Goal: Book appointment/travel/reservation

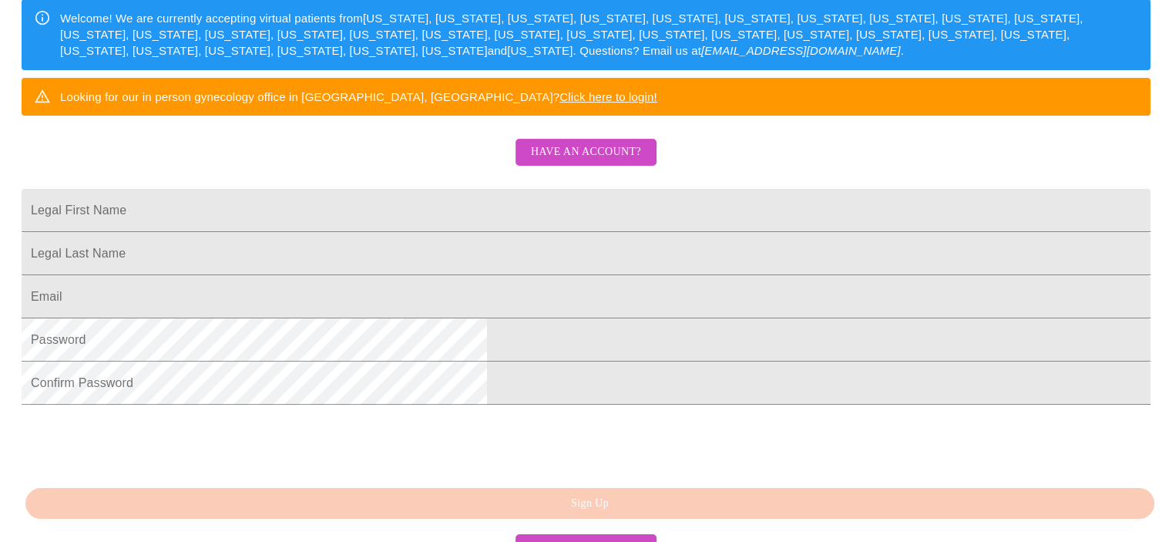
scroll to position [250, 0]
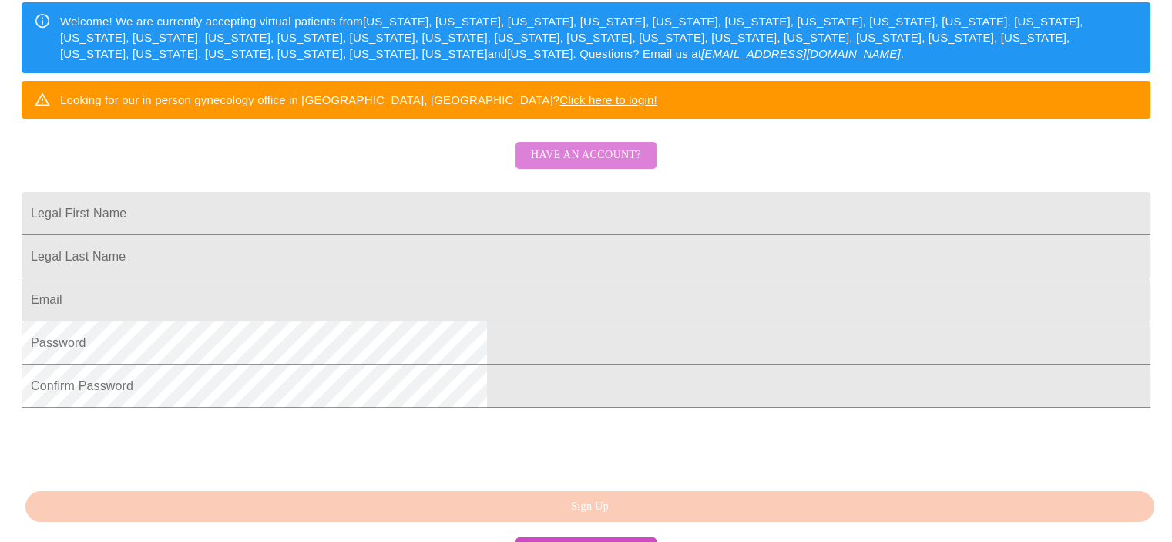
click at [591, 165] on span "Have an account?" at bounding box center [586, 155] width 110 height 19
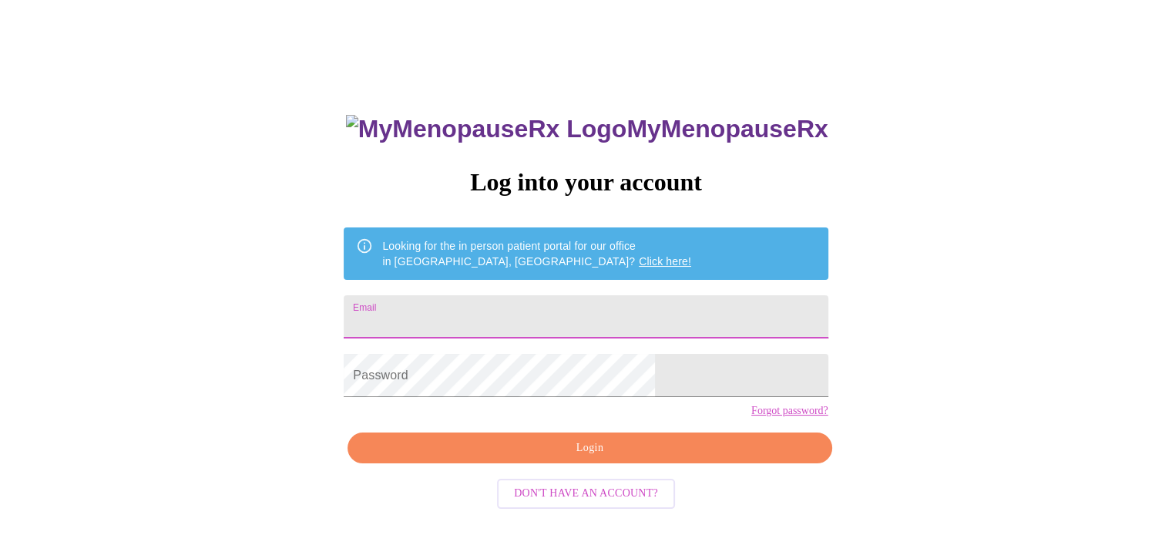
click at [530, 311] on input "Email" at bounding box center [586, 316] width 484 height 43
type input "[EMAIL_ADDRESS][DOMAIN_NAME]"
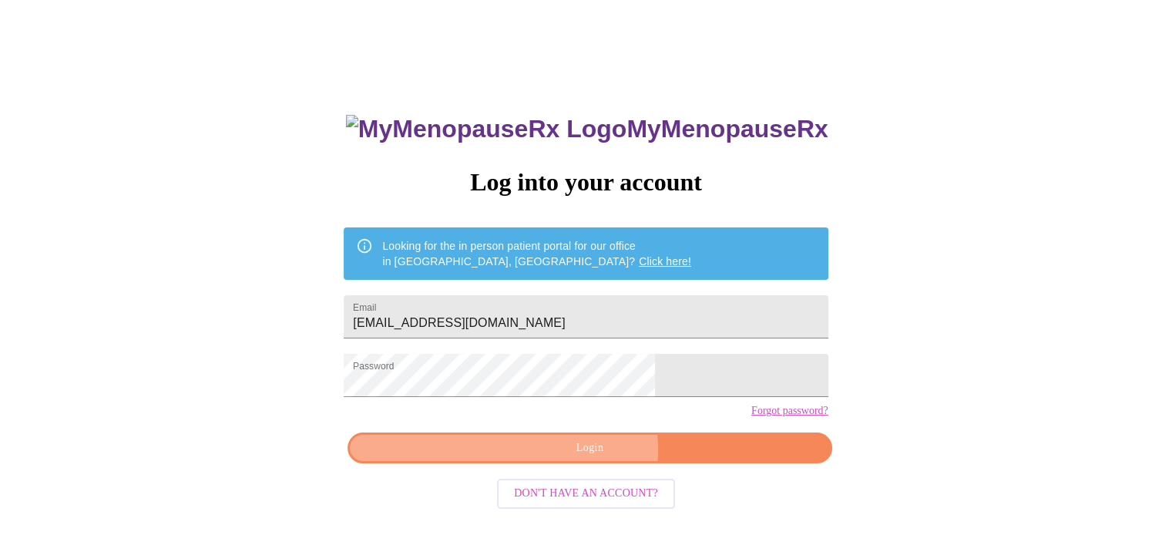
click at [583, 458] on span "Login" at bounding box center [589, 448] width 449 height 19
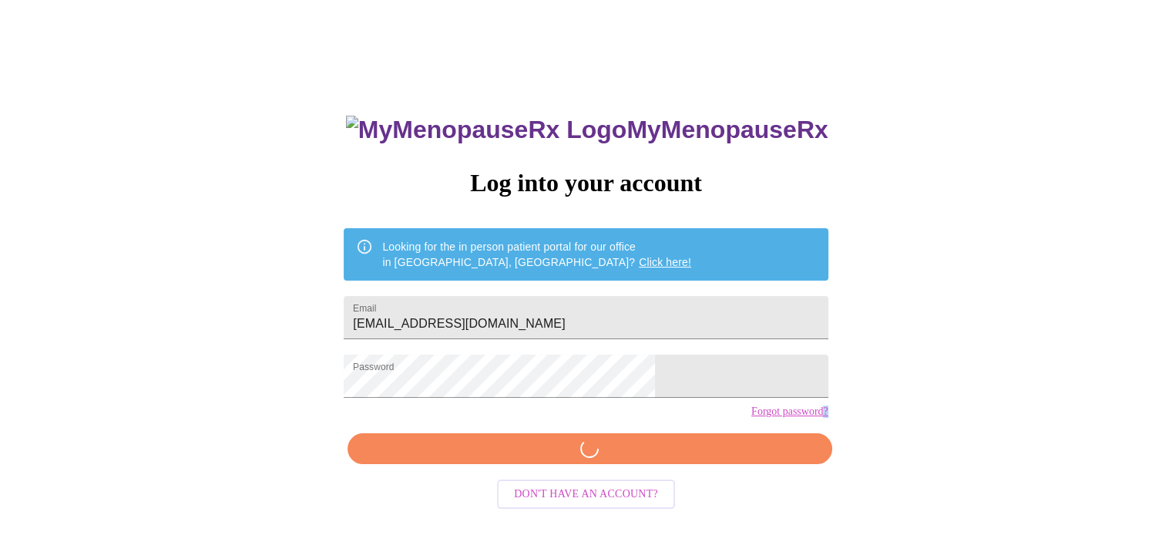
click at [583, 476] on div "MyMenopauseRx Log into your account Looking for the in person patient portal fo…" at bounding box center [585, 362] width 515 height 542
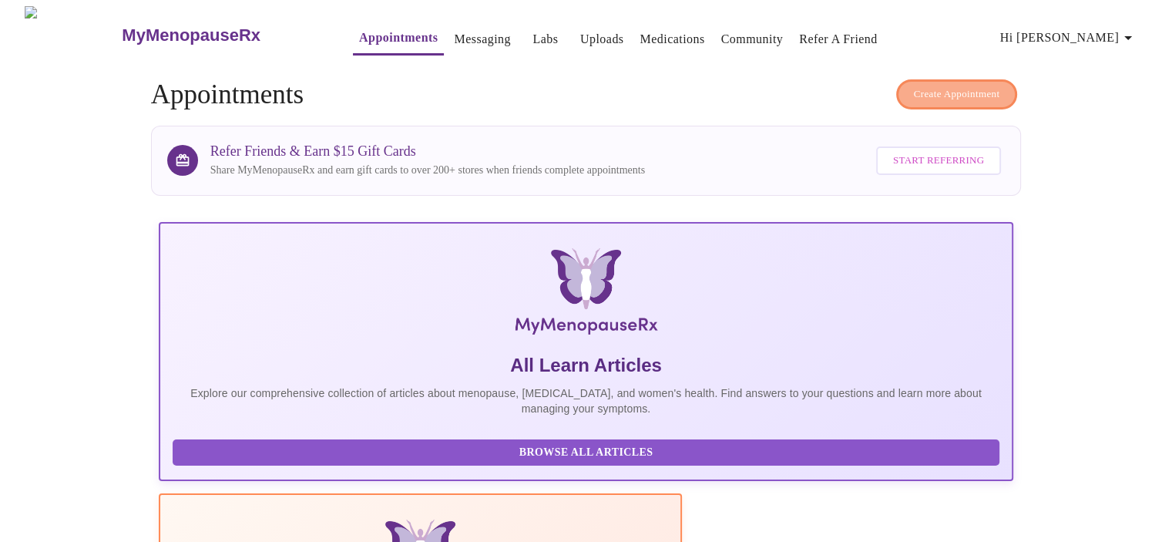
click at [968, 86] on span "Create Appointment" at bounding box center [957, 95] width 86 height 18
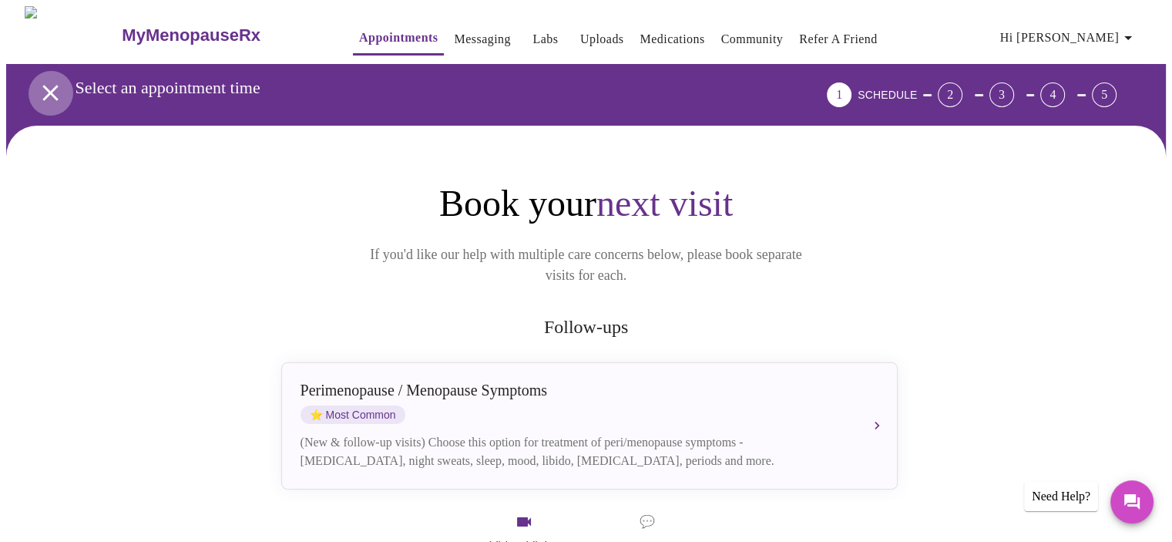
click at [42, 85] on icon "open drawer" at bounding box center [49, 92] width 15 height 15
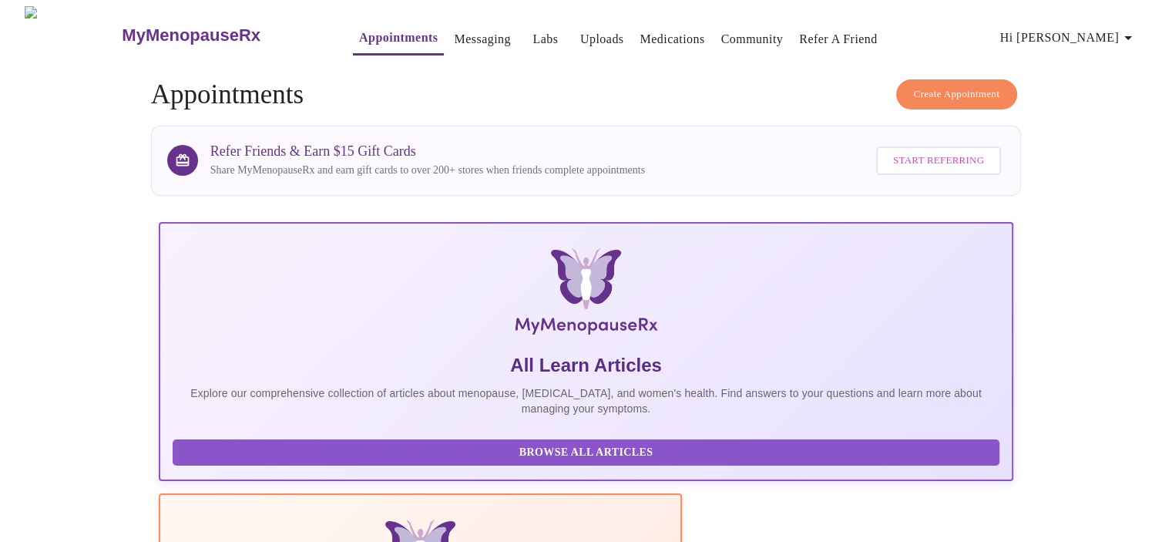
click at [969, 86] on span "Create Appointment" at bounding box center [957, 95] width 86 height 18
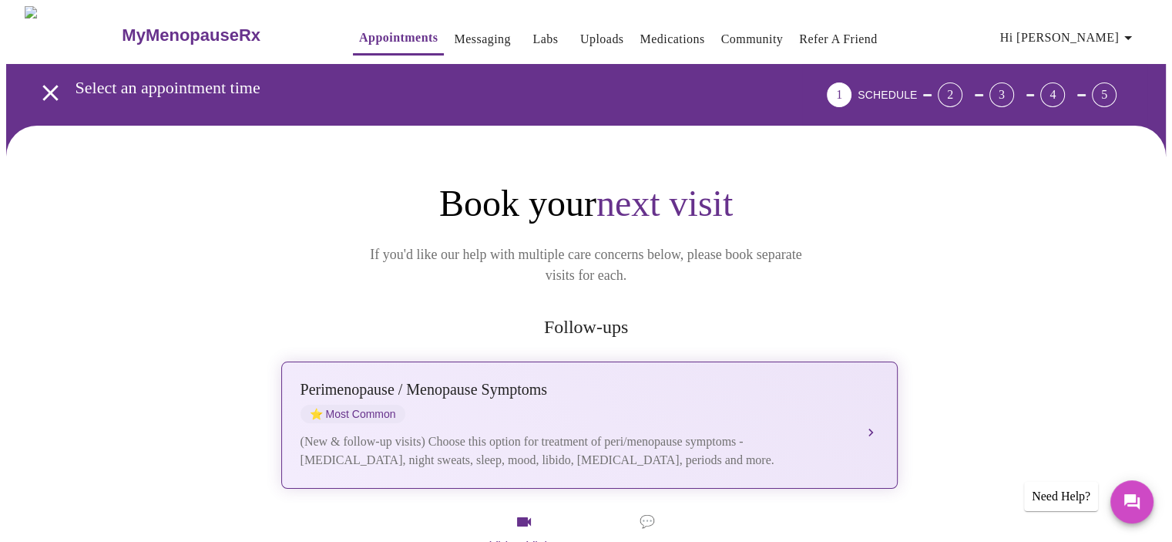
click at [665, 432] on div "(New & follow-up visits) Choose this option for treatment of peri/menopause sym…" at bounding box center [574, 450] width 547 height 37
click at [869, 406] on button "[MEDICAL_DATA] / Menopause Symptoms ⭐ Most Common (New & follow-up visits) Choo…" at bounding box center [589, 424] width 617 height 127
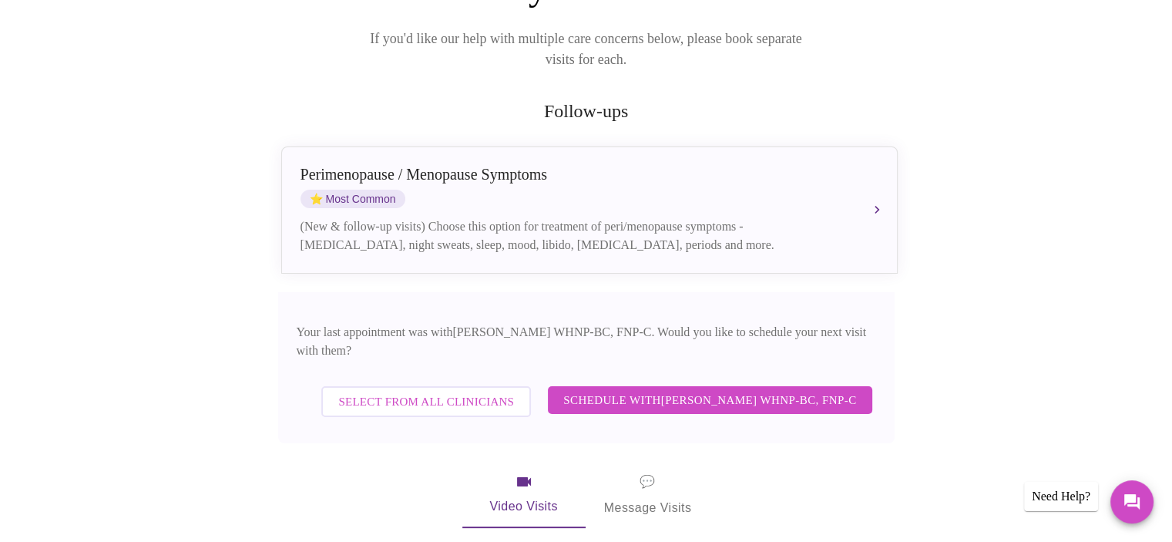
scroll to position [219, 0]
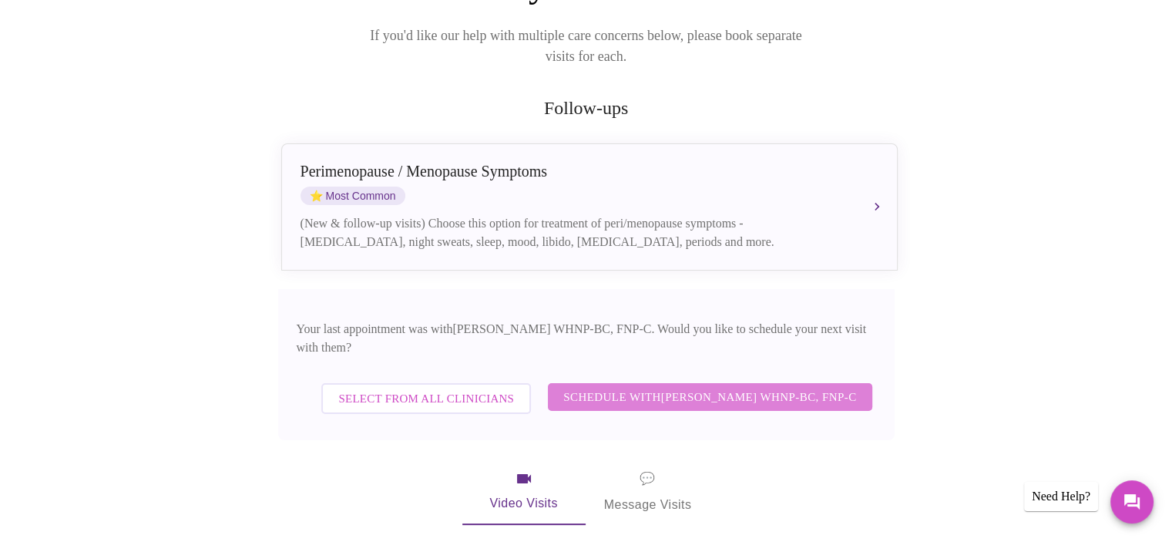
click at [799, 387] on span "Schedule with [PERSON_NAME] WHNP-BC, FNP-C" at bounding box center [709, 397] width 293 height 20
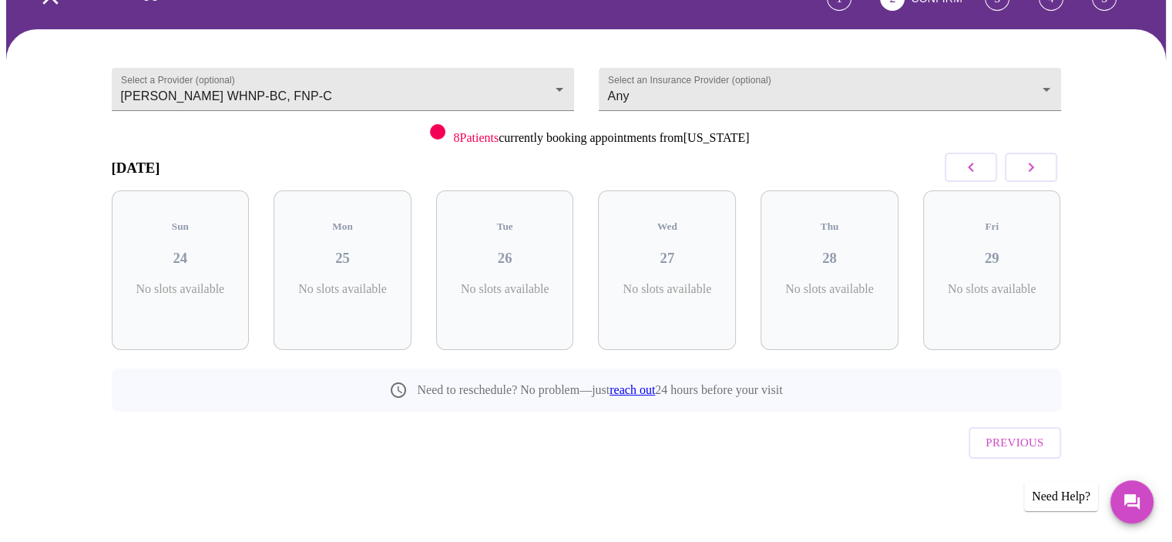
scroll to position [62, 0]
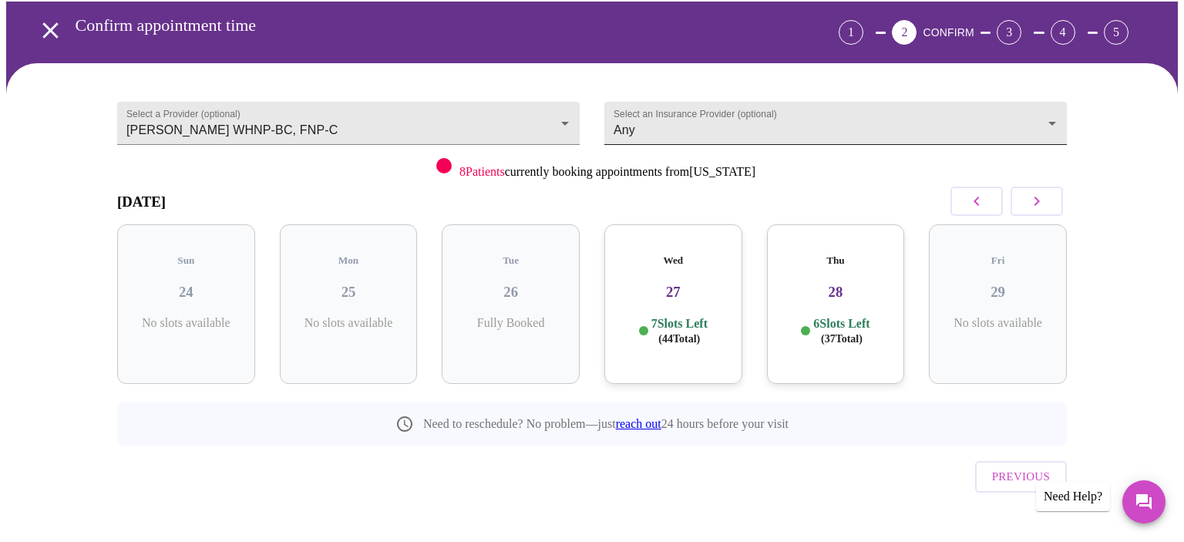
click at [858, 113] on body "MyMenopauseRx Appointments Messaging Labs Uploads Medications Community Refer a…" at bounding box center [592, 257] width 1172 height 626
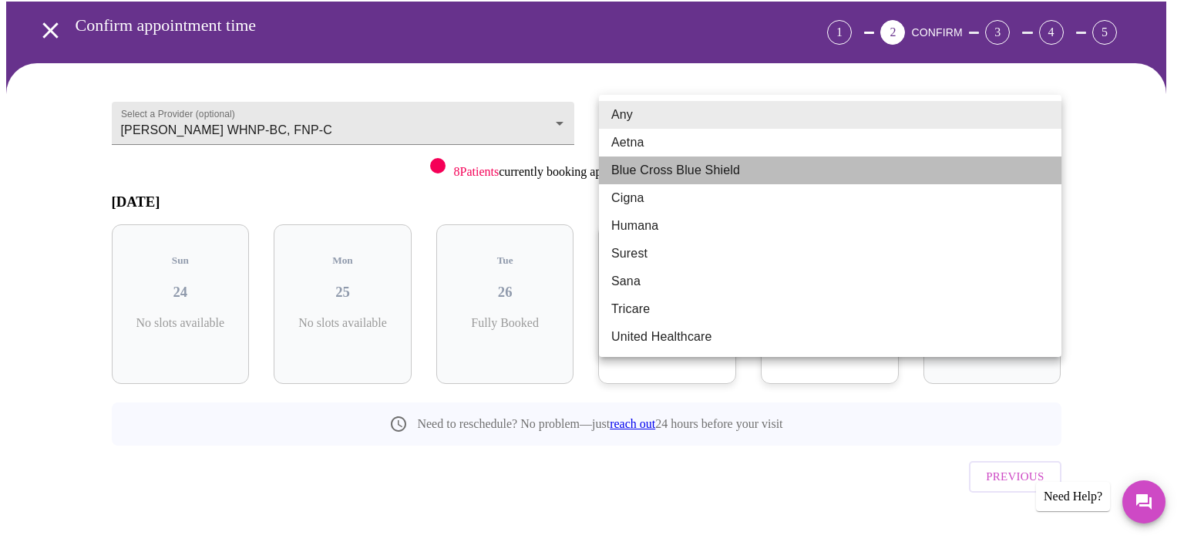
click at [844, 169] on li "Blue Cross Blue Shield" at bounding box center [830, 170] width 462 height 28
type input "Blue Cross Blue Shield"
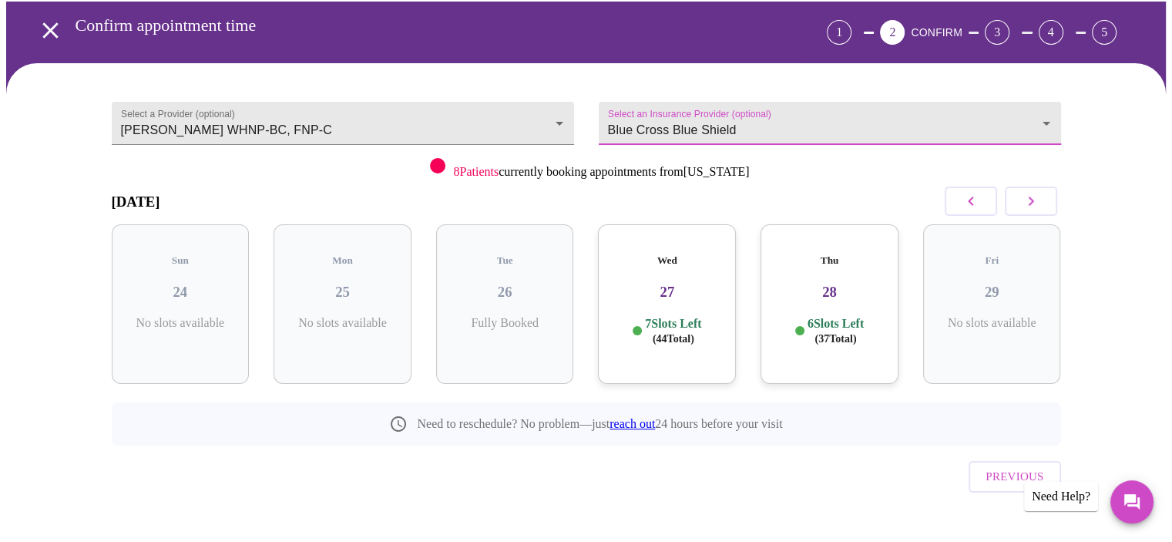
click at [1026, 202] on icon "button" at bounding box center [1031, 201] width 18 height 18
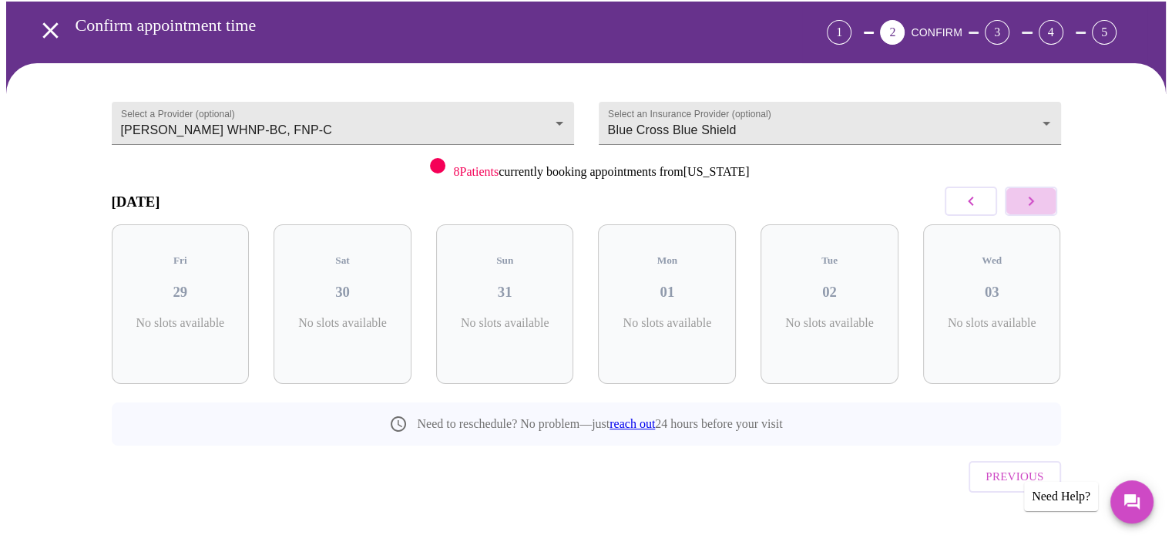
click at [1026, 202] on icon "button" at bounding box center [1031, 201] width 18 height 18
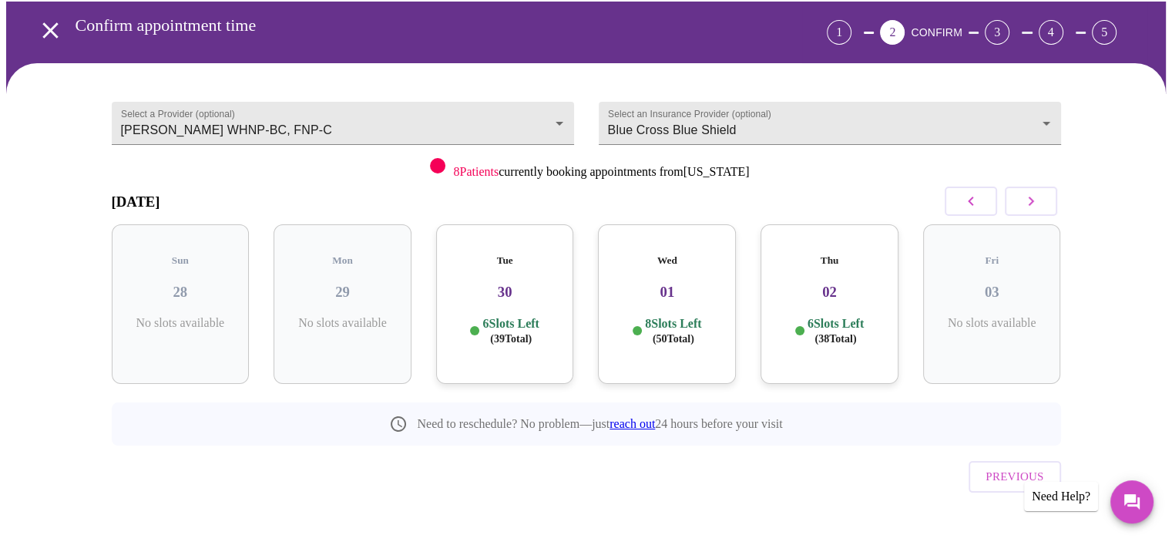
click at [1026, 202] on icon "button" at bounding box center [1031, 201] width 18 height 18
click at [973, 201] on icon "button" at bounding box center [971, 201] width 18 height 18
drag, startPoint x: 1007, startPoint y: 284, endPoint x: 1032, endPoint y: 261, distance: 33.8
click at [1032, 284] on h3 "09" at bounding box center [992, 292] width 113 height 17
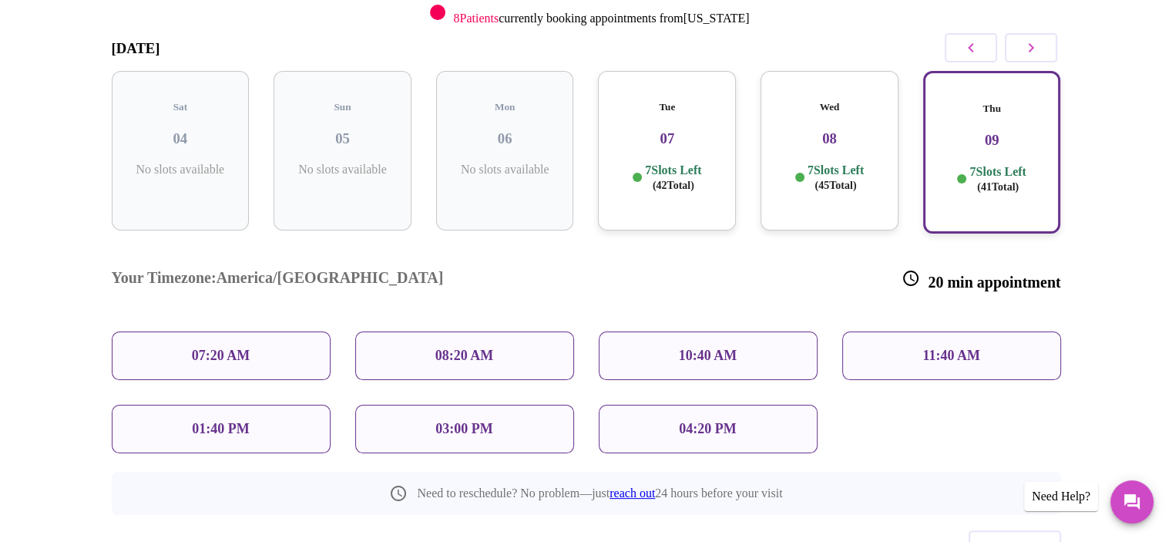
scroll to position [217, 0]
click at [257, 331] on div "07:20 AM" at bounding box center [221, 355] width 219 height 49
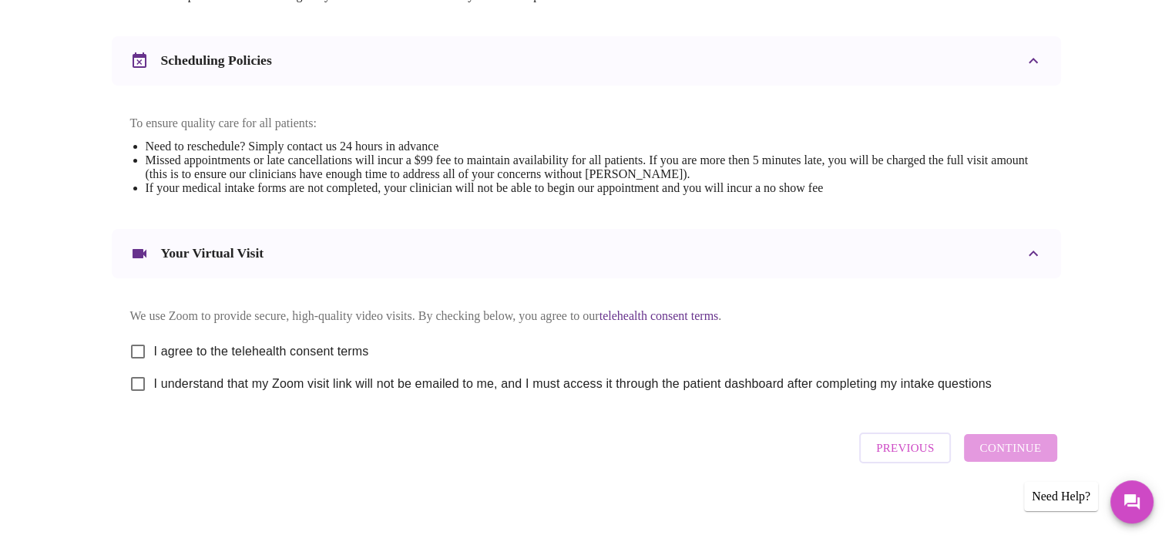
scroll to position [557, 0]
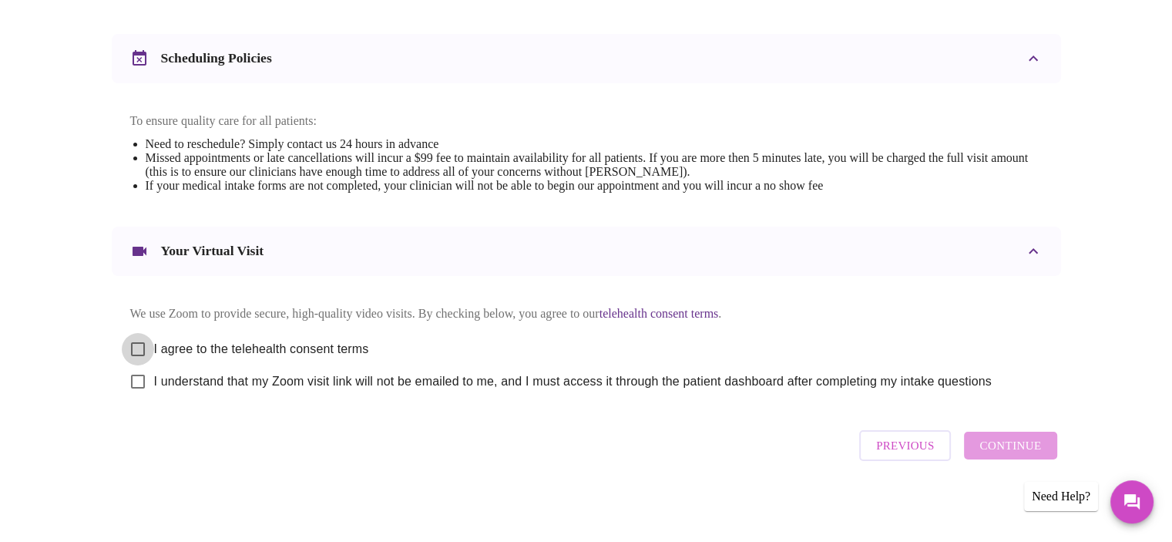
click at [136, 353] on input "I agree to the telehealth consent terms" at bounding box center [138, 349] width 32 height 32
checkbox input "true"
click at [136, 398] on input "I understand that my Zoom visit link will not be emailed to me, and I must acce…" at bounding box center [138, 381] width 32 height 32
checkbox input "true"
click at [1005, 456] on span "Continue" at bounding box center [1011, 445] width 62 height 20
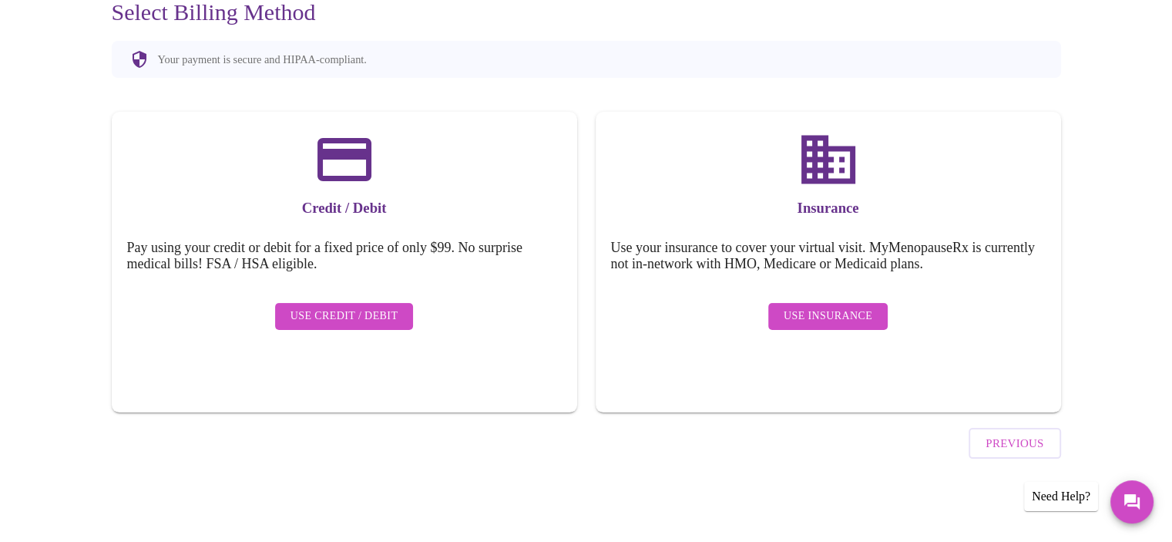
scroll to position [113, 0]
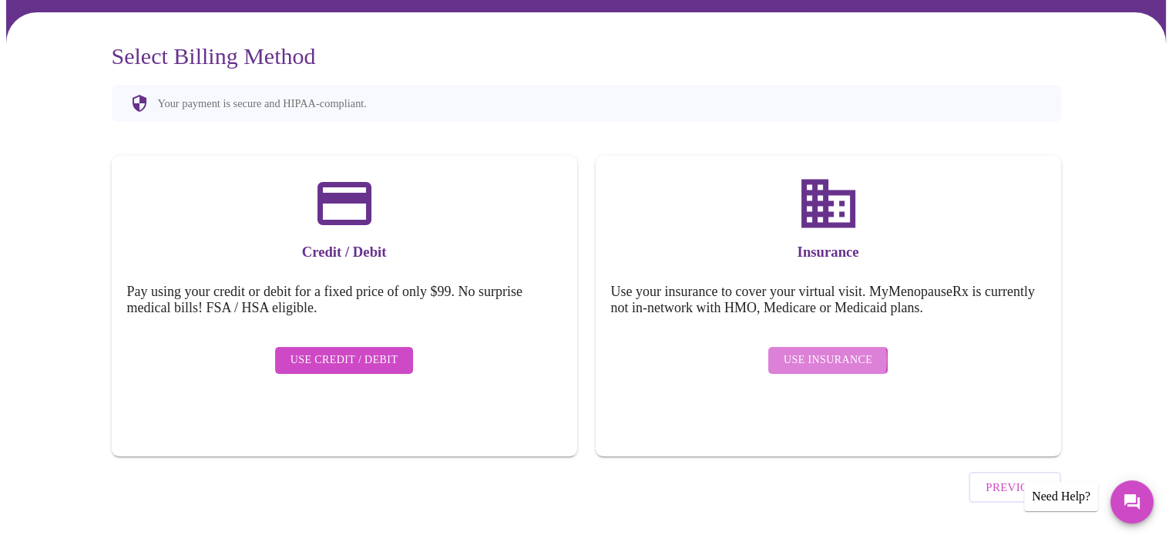
click at [826, 351] on span "Use Insurance" at bounding box center [828, 360] width 89 height 19
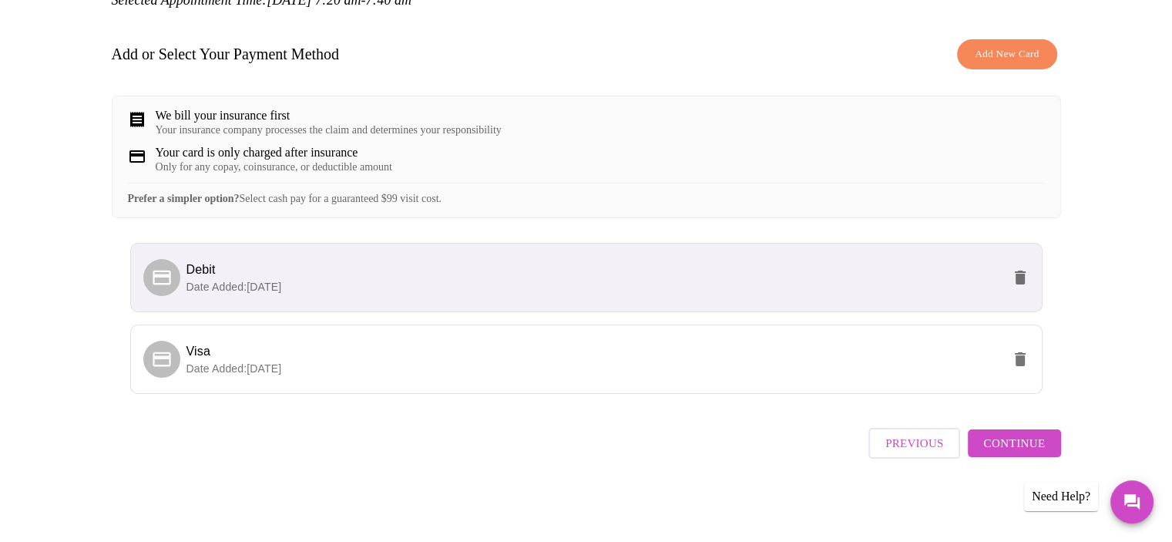
scroll to position [208, 0]
click at [1033, 442] on span "Continue" at bounding box center [1014, 443] width 62 height 20
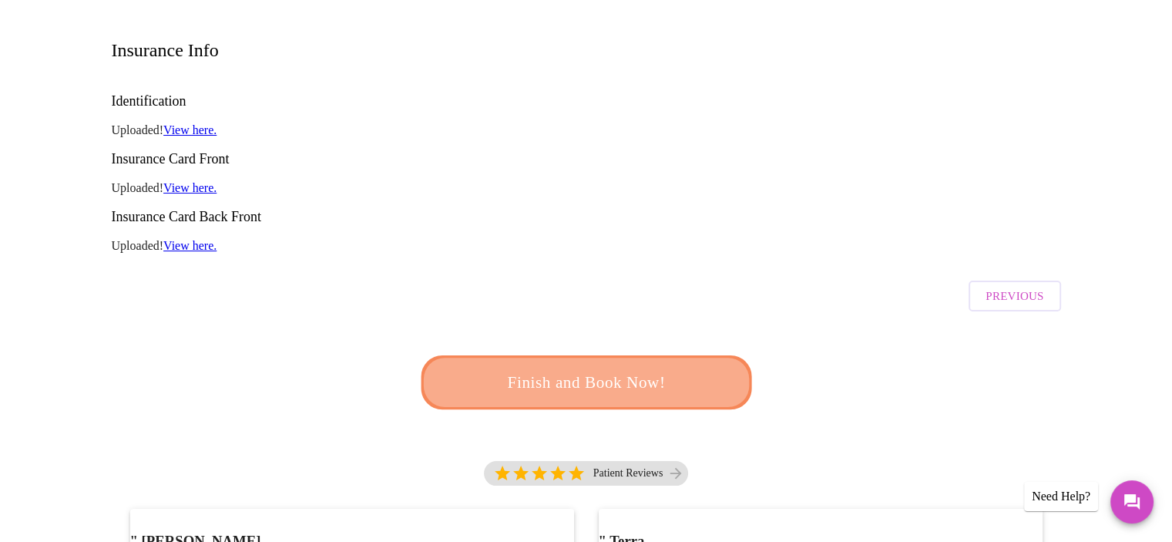
click at [630, 368] on span "Finish and Book Now!" at bounding box center [586, 382] width 285 height 29
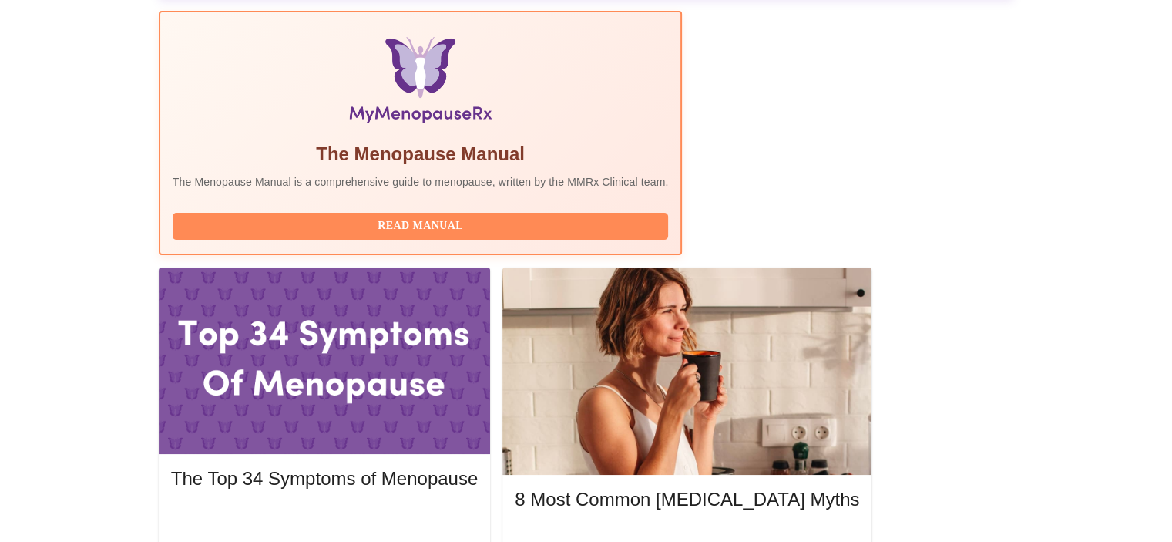
scroll to position [481, 0]
